Goal: Task Accomplishment & Management: Manage account settings

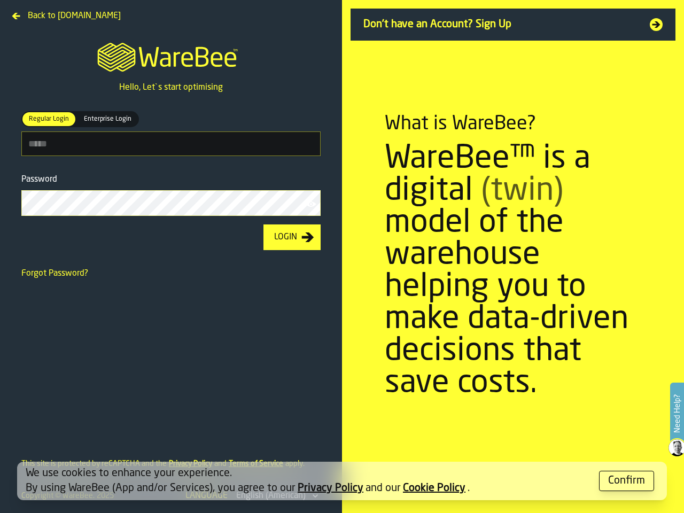
click at [342, 256] on section "What is WareBee? WareBee™ is a digital (twin) model of the warehouse helping yo…" at bounding box center [513, 256] width 342 height 513
click at [677, 414] on label "Need Help?" at bounding box center [677, 414] width 12 height 60
click at [48, 119] on span "Regular Login" at bounding box center [49, 119] width 49 height 10
click at [105, 119] on span "Enterprise Login" at bounding box center [108, 119] width 56 height 10
click at [312, 206] on icon "button-toolbar-Password" at bounding box center [311, 204] width 11 height 11
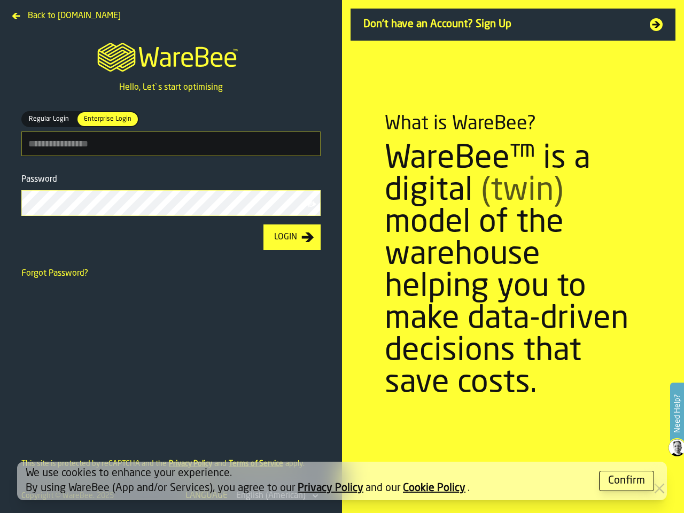
click at [292, 239] on div "Login" at bounding box center [286, 237] width 32 height 13
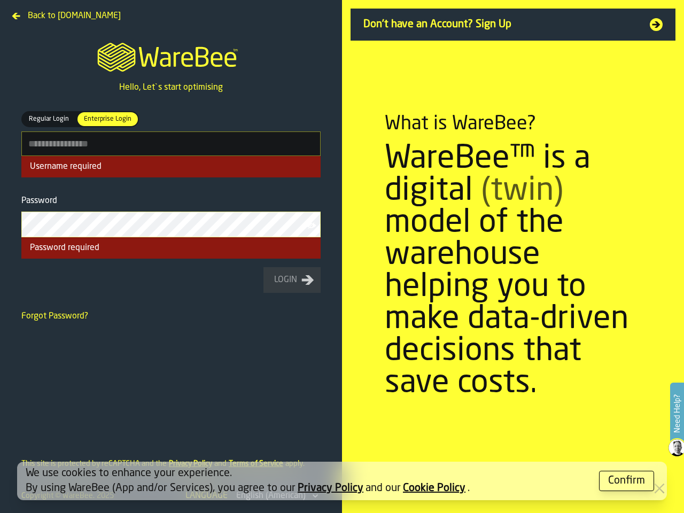
click at [627, 481] on div "Confirm" at bounding box center [626, 480] width 37 height 15
